Goal: Find specific page/section: Find specific page/section

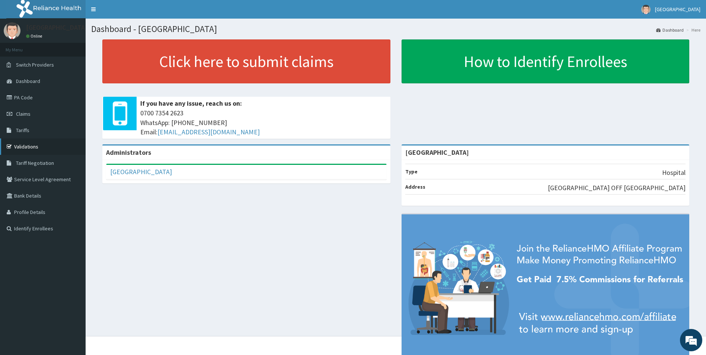
click at [28, 145] on link "Validations" at bounding box center [43, 147] width 86 height 16
